Goal: Entertainment & Leisure: Consume media (video, audio)

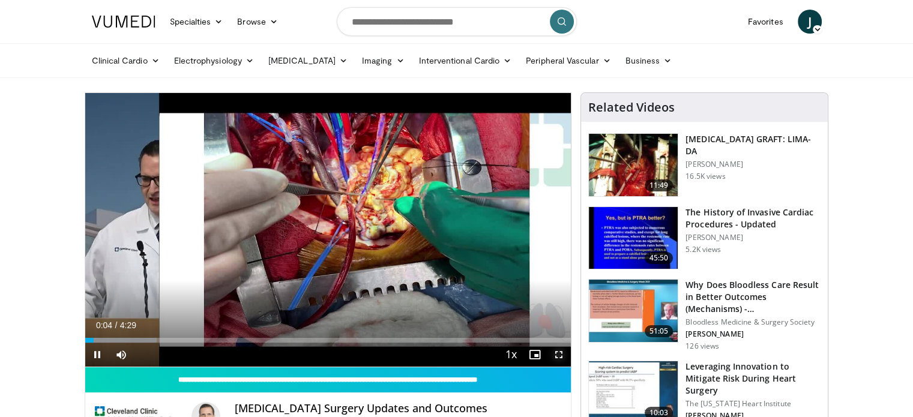
click at [560, 351] on span "Video Player" at bounding box center [559, 355] width 24 height 24
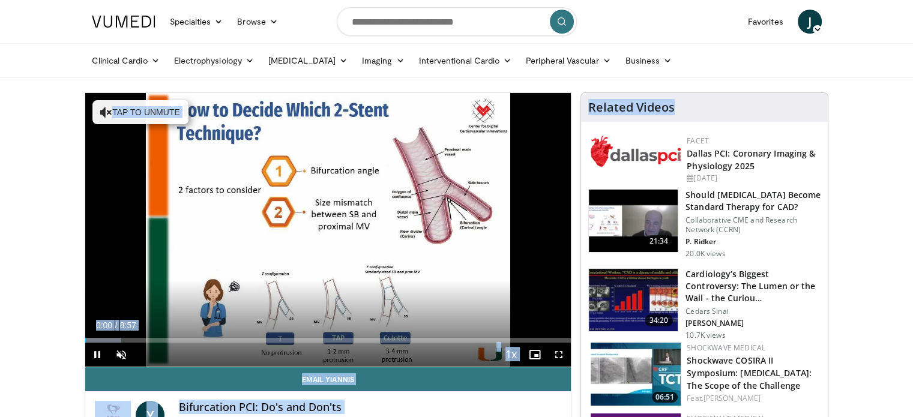
drag, startPoint x: 913, startPoint y: 74, endPoint x: 870, endPoint y: 193, distance: 125.7
click at [913, 107] on html "Specialties Adult & Family Medicine Allergy, [MEDICAL_DATA], Immunology Anesthe…" at bounding box center [456, 208] width 913 height 417
click at [555, 355] on span "Video Player" at bounding box center [559, 355] width 24 height 24
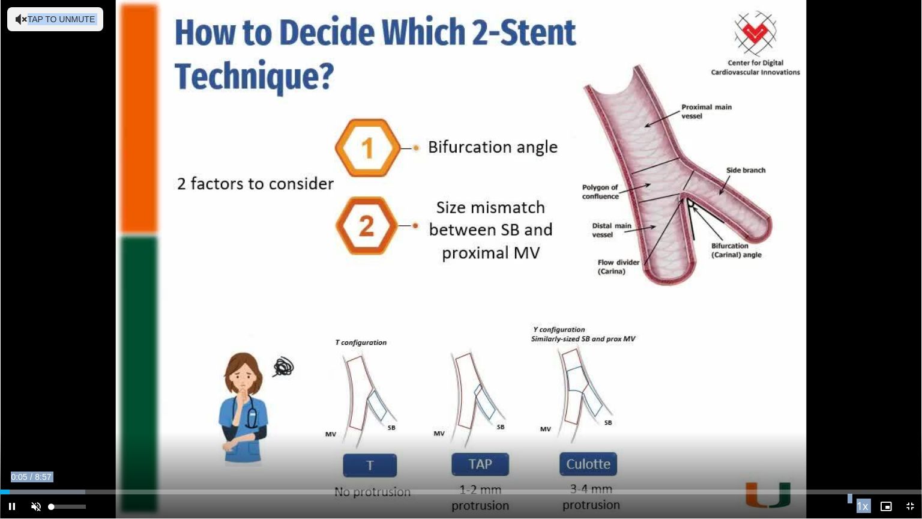
drag, startPoint x: 82, startPoint y: 507, endPoint x: 89, endPoint y: 509, distance: 7.4
click at [84, 417] on div "70%" at bounding box center [68, 506] width 34 height 4
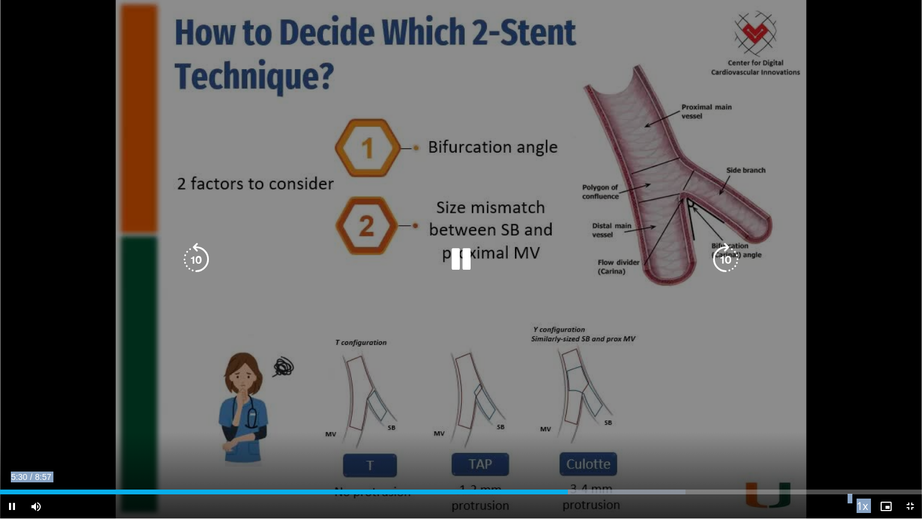
drag, startPoint x: 922, startPoint y: 185, endPoint x: 922, endPoint y: 198, distance: 12.6
click at [913, 185] on div "10 seconds Tap to unmute" at bounding box center [461, 259] width 922 height 518
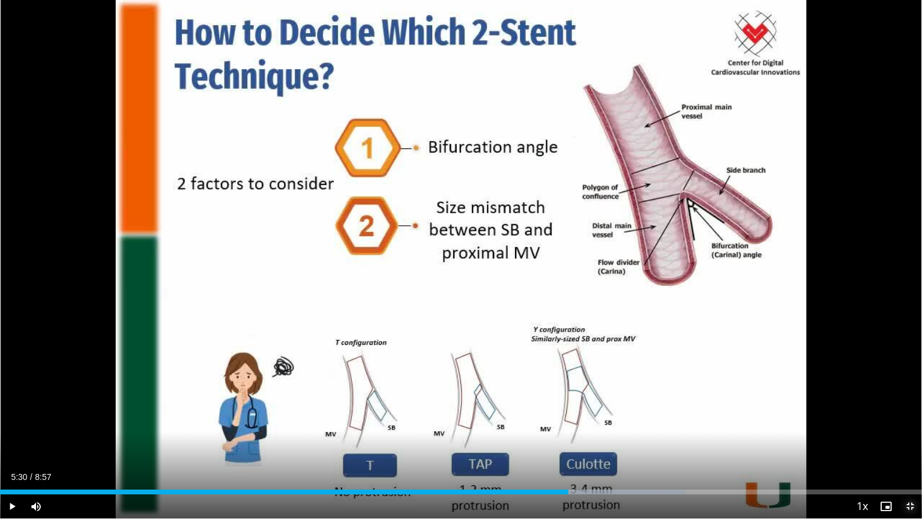
click at [905, 417] on span "Video Player" at bounding box center [910, 506] width 24 height 24
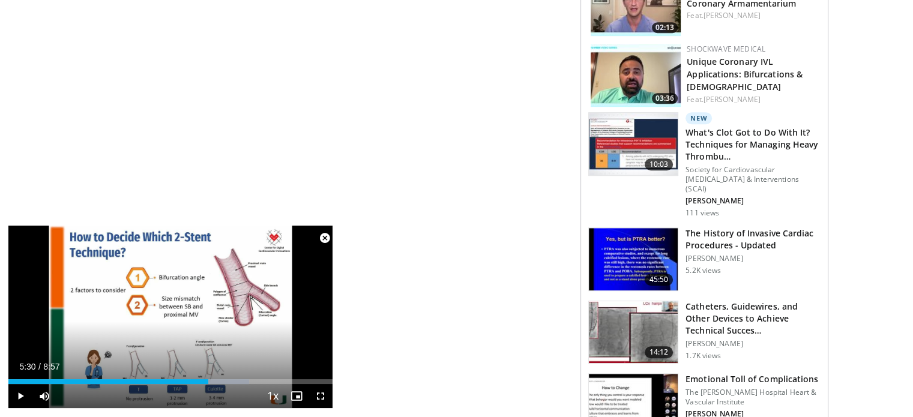
scroll to position [667, 0]
